Goal: Task Accomplishment & Management: Complete application form

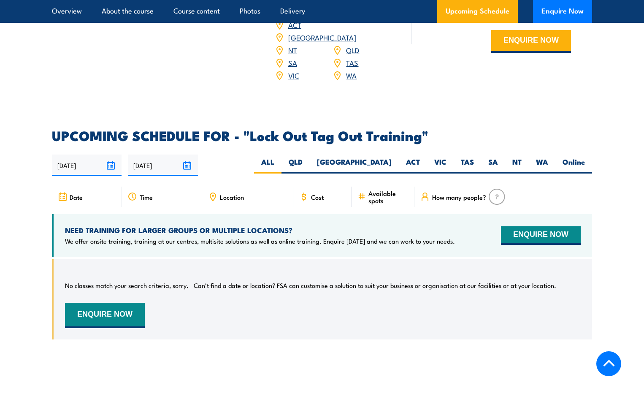
scroll to position [1308, 0]
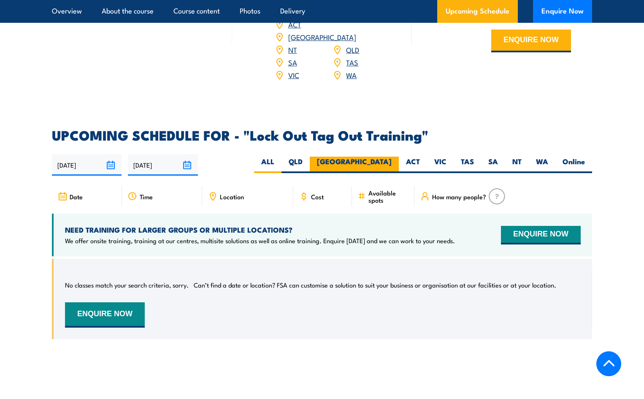
click at [388, 156] on label "[GEOGRAPHIC_DATA]" at bounding box center [354, 164] width 89 height 16
click at [391, 156] on input "[GEOGRAPHIC_DATA]" at bounding box center [393, 158] width 5 height 5
radio input "true"
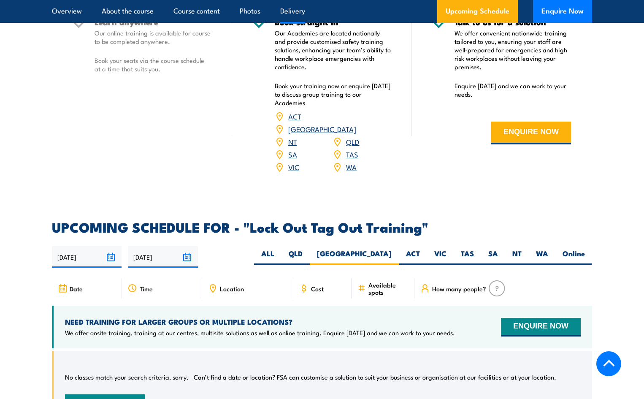
scroll to position [1213, 0]
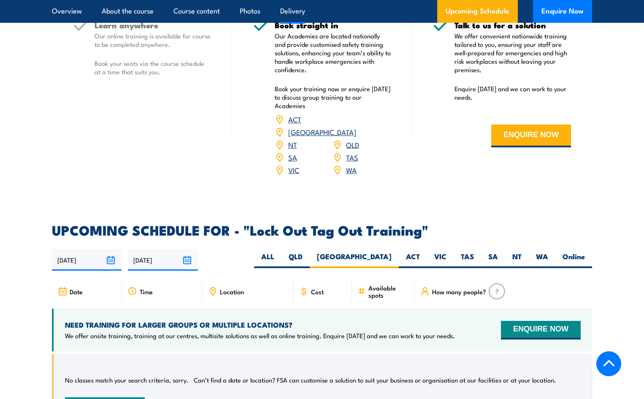
click at [313, 288] on span "Cost" at bounding box center [317, 291] width 13 height 7
click at [302, 289] on icon at bounding box center [303, 291] width 3 height 5
click at [314, 288] on span "Cost" at bounding box center [317, 291] width 13 height 7
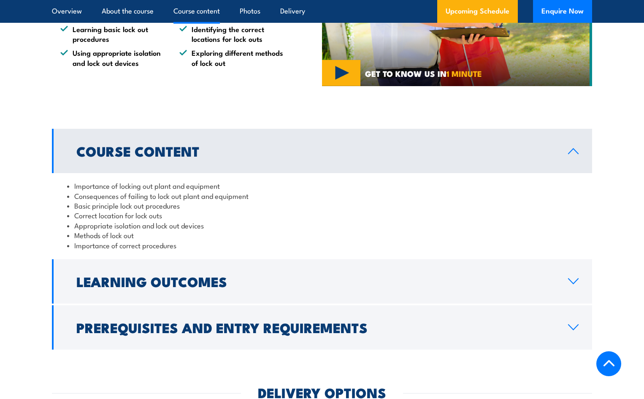
scroll to position [467, 0]
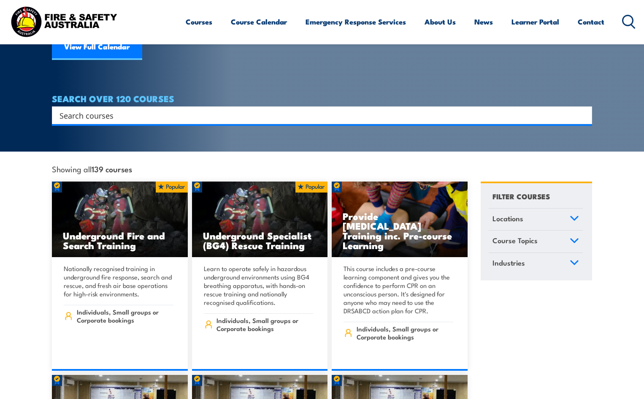
scroll to position [127, 0]
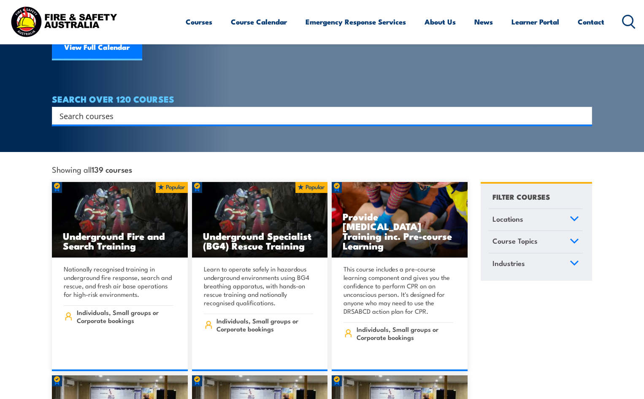
click at [214, 109] on input "Search input" at bounding box center [316, 115] width 514 height 13
type input "LOTO"
click at [147, 109] on input "Search input" at bounding box center [316, 115] width 514 height 13
type input "lock out tag out"
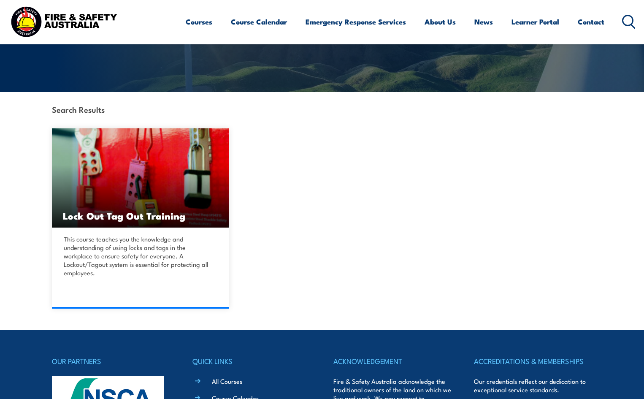
scroll to position [169, 0]
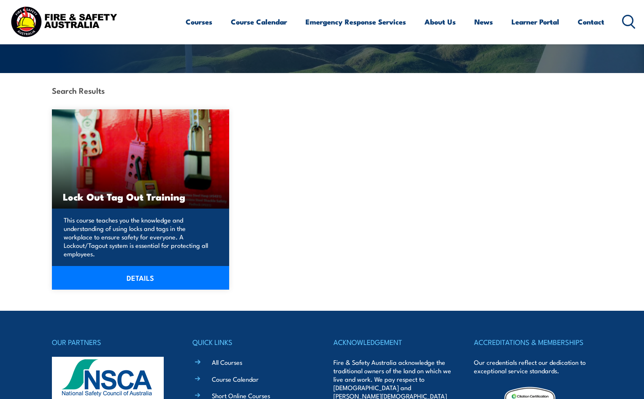
click at [144, 279] on link "DETAILS" at bounding box center [140, 278] width 177 height 24
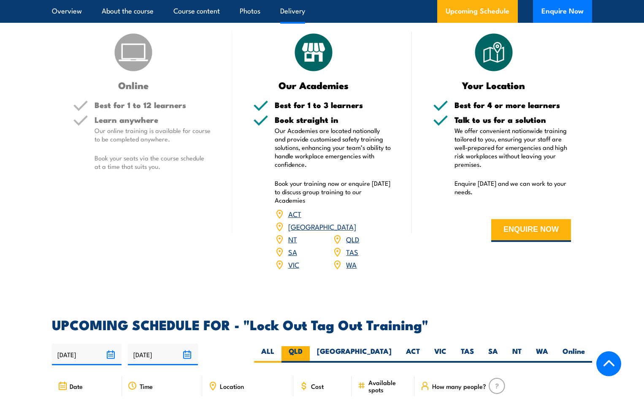
scroll to position [1097, 0]
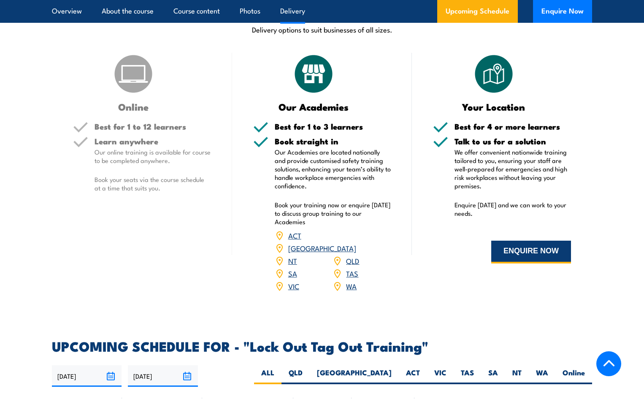
click at [533, 250] on button "ENQUIRE NOW" at bounding box center [531, 251] width 80 height 23
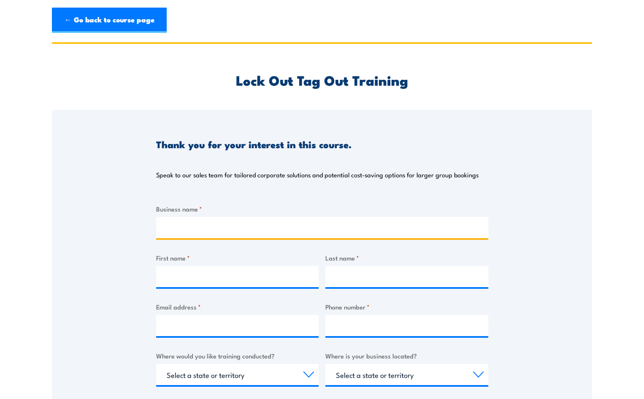
click at [305, 230] on input "Business name *" at bounding box center [322, 227] width 332 height 21
type input "APP"
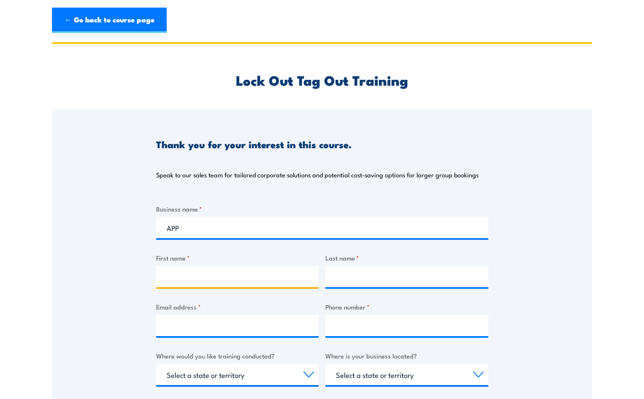
click at [229, 273] on input "First name *" at bounding box center [237, 276] width 163 height 21
type input "[PERSON_NAME]"
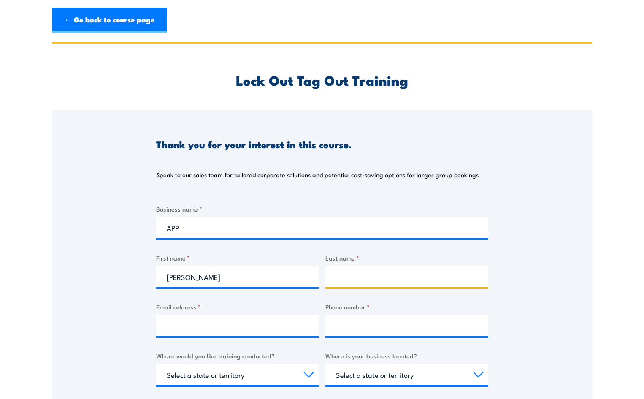
click at [374, 277] on input "Last name *" at bounding box center [406, 276] width 163 height 21
type input "Gargett"
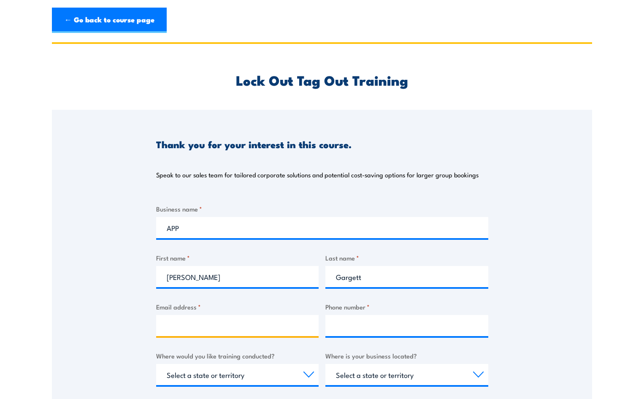
click at [218, 318] on input "Email address *" at bounding box center [237, 325] width 163 height 21
type input "arthurg@app.net.au"
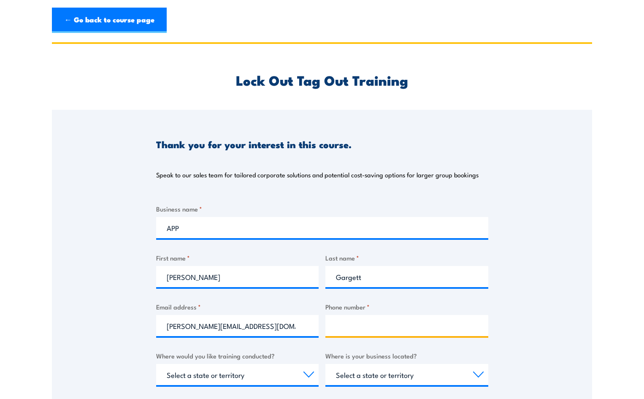
click at [379, 327] on input "Phone number *" at bounding box center [406, 325] width 163 height 21
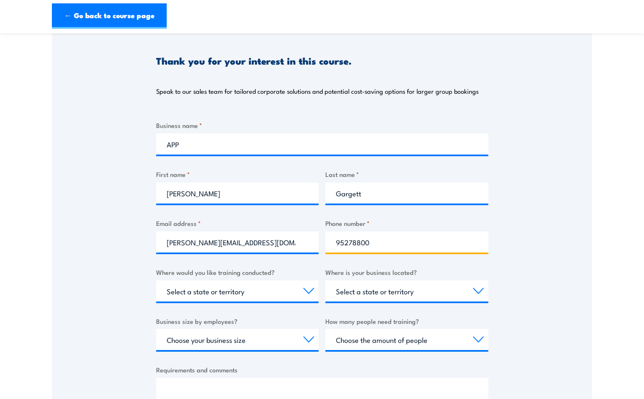
scroll to position [84, 0]
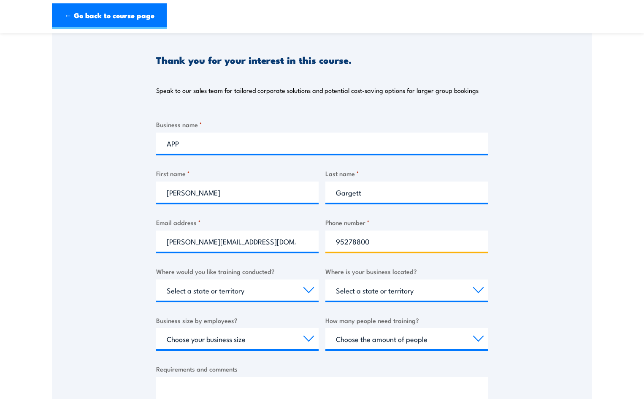
type input "95278800"
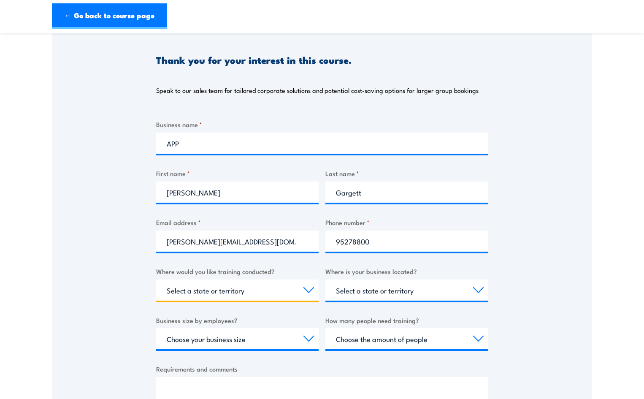
click at [311, 292] on select "Select a state or territory Nationally - multiple locations QLD NSW VIC SA ACT …" at bounding box center [237, 289] width 163 height 21
select select "[GEOGRAPHIC_DATA]"
click at [156, 279] on select "Select a state or territory Nationally - multiple locations QLD NSW VIC SA ACT …" at bounding box center [237, 289] width 163 height 21
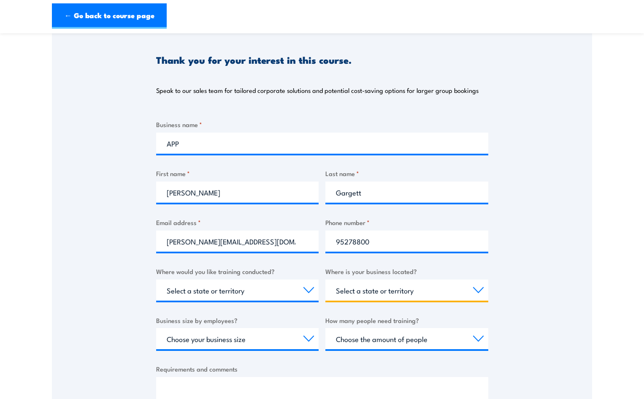
click at [475, 287] on select "Select a state or territory QLD NSW VIC SA ACT WA TAS NT" at bounding box center [406, 289] width 163 height 21
select select "[GEOGRAPHIC_DATA]"
click at [325, 279] on select "Select a state or territory QLD NSW VIC SA ACT WA TAS NT" at bounding box center [406, 289] width 163 height 21
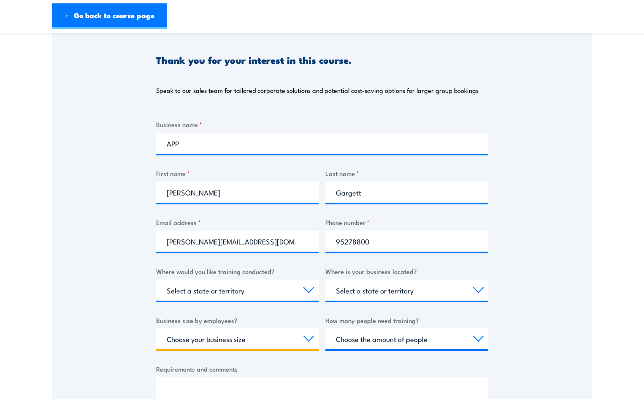
click at [307, 340] on select "Choose your business size 1 to 19 20 to 199 200+" at bounding box center [237, 338] width 163 height 21
select select "200+"
click at [156, 328] on select "Choose your business size 1 to 19 20 to 199 200+" at bounding box center [237, 338] width 163 height 21
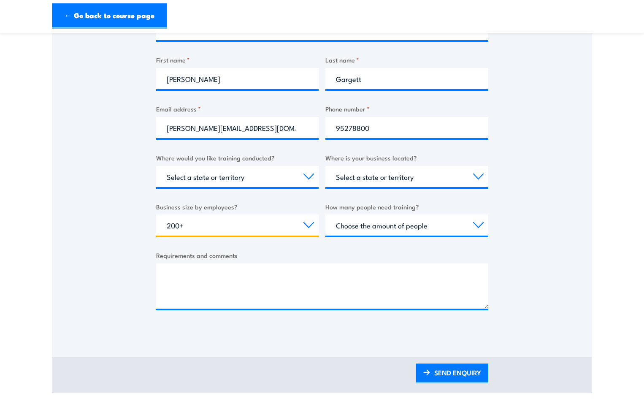
scroll to position [211, 0]
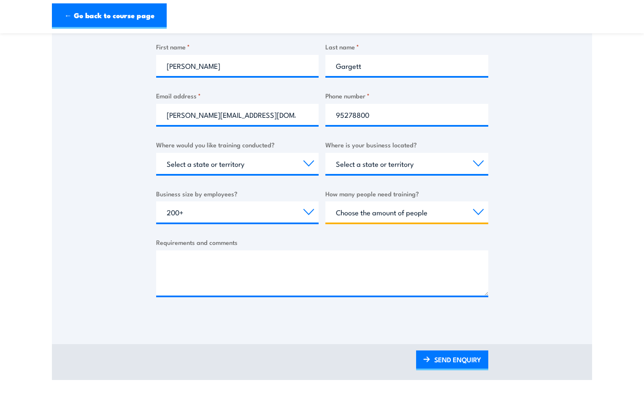
click at [480, 215] on select "Choose the amount of people 1 to 4 5 to 19 20+" at bounding box center [406, 211] width 163 height 21
select select "5 to 19"
click at [325, 201] on select "Choose the amount of people 1 to 4 5 to 19 20+" at bounding box center [406, 211] width 163 height 21
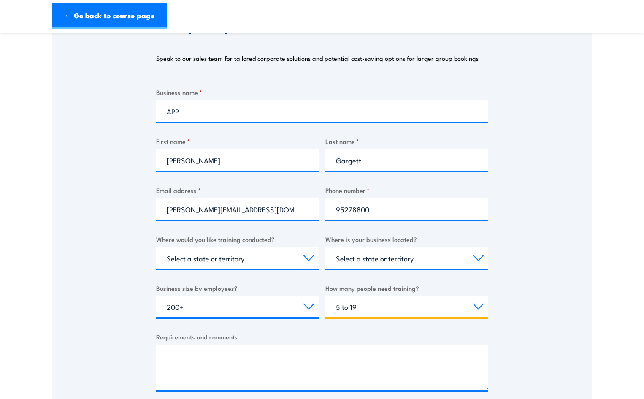
scroll to position [169, 0]
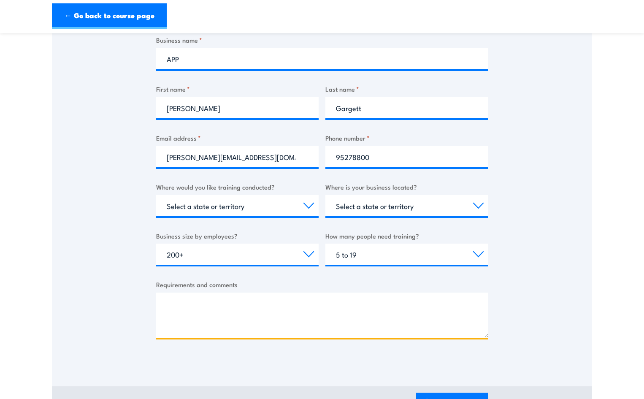
click at [248, 302] on textarea "Requirements and comments" at bounding box center [322, 314] width 332 height 45
click at [273, 307] on textarea "roughly 10 people initially onsite ar Caringbah sydney" at bounding box center [322, 314] width 332 height 45
click at [314, 305] on textarea "roughly 10 people initially onsite at Caringbah sydney" at bounding box center [322, 314] width 332 height 45
click at [353, 305] on textarea "roughly 10 people initially onsite at Caringbah Sydney" at bounding box center [322, 314] width 332 height 45
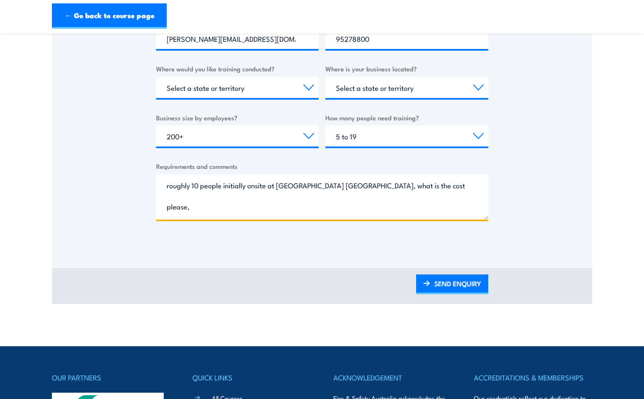
scroll to position [295, 0]
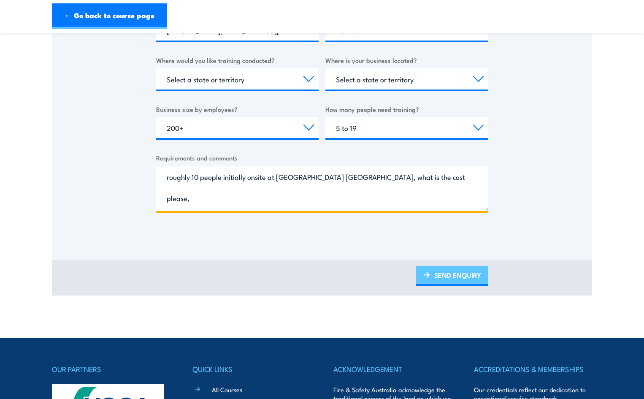
type textarea "roughly 10 people initially onsite at Caringbah Sydney, what is the cost please…"
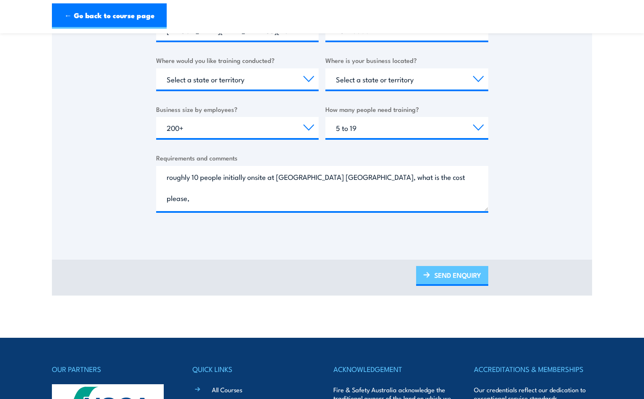
click at [458, 273] on link "SEND ENQUIRY" at bounding box center [452, 276] width 72 height 20
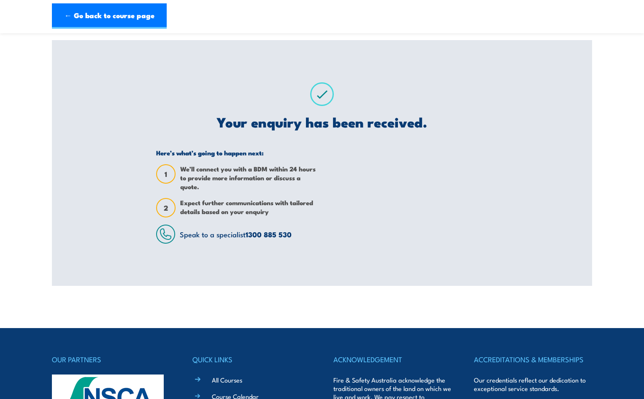
scroll to position [0, 0]
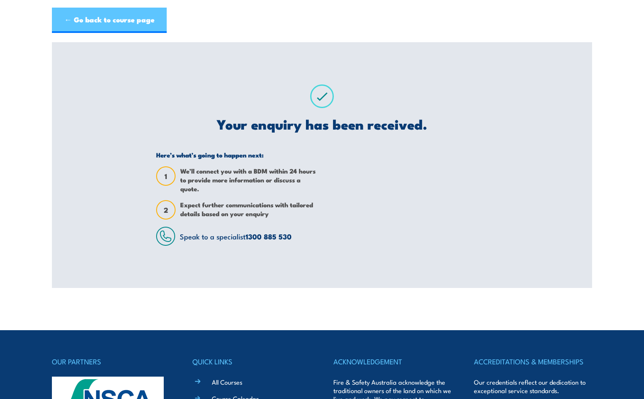
click at [117, 20] on link "← Go back to course page" at bounding box center [109, 20] width 115 height 25
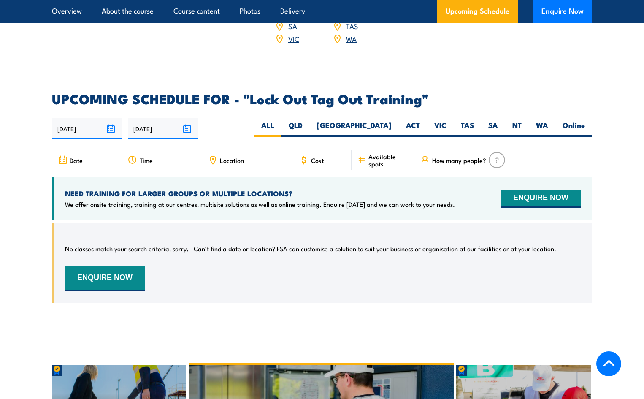
scroll to position [1424, 0]
